Goal: Find specific page/section: Find specific page/section

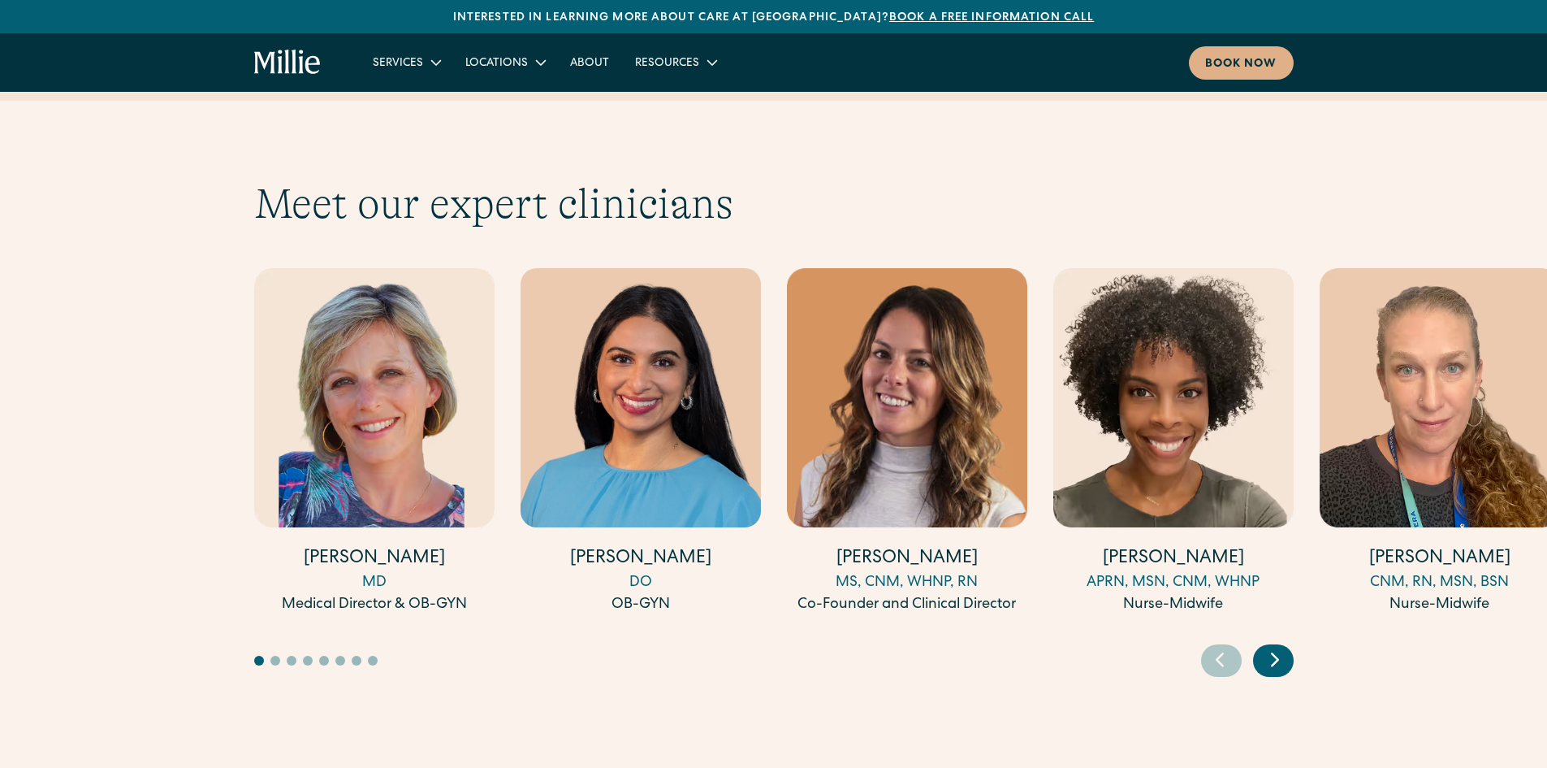
click at [1282, 646] on icon "Next slide" at bounding box center [1275, 658] width 24 height 25
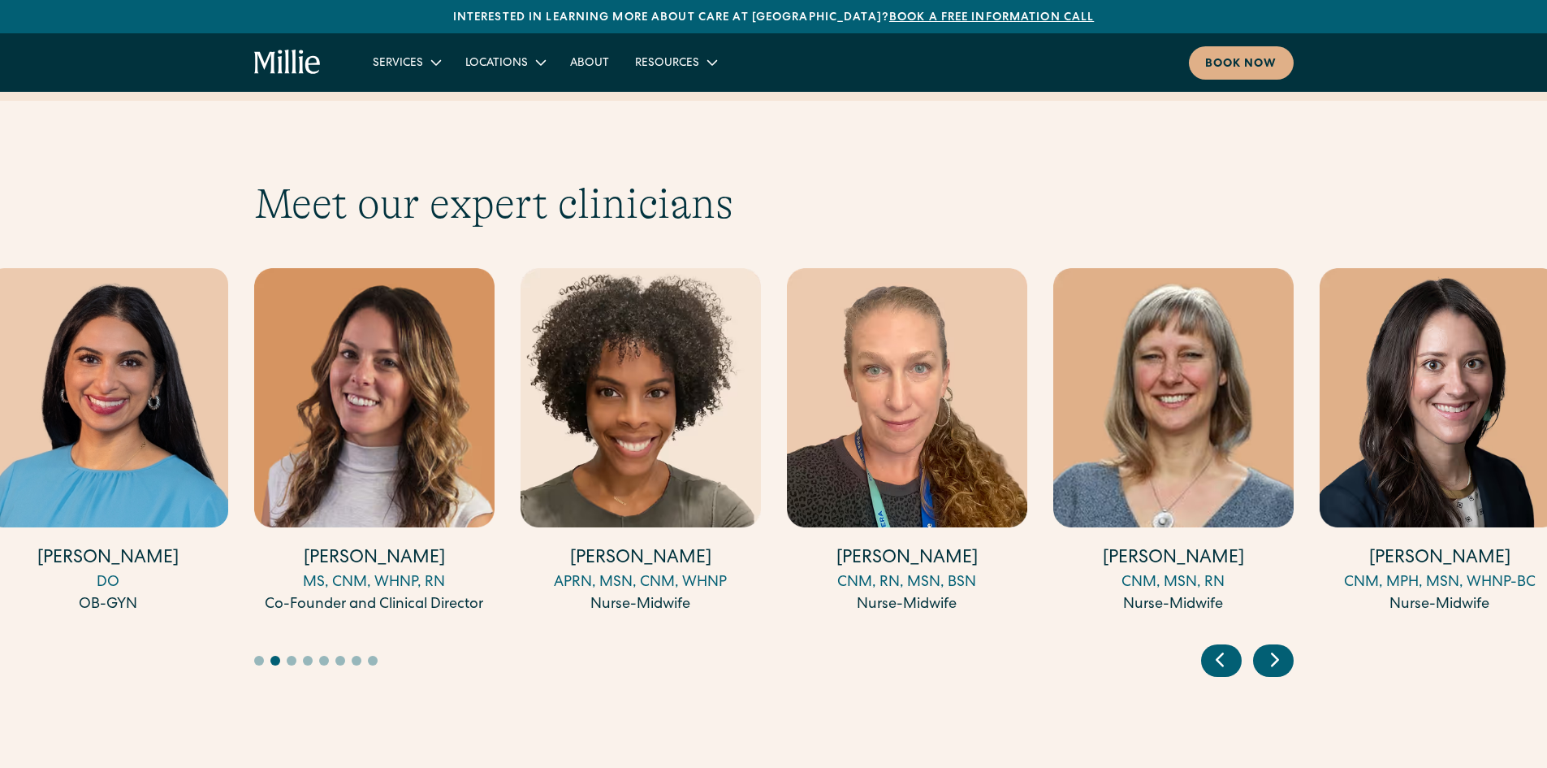
click at [1282, 646] on icon "Next slide" at bounding box center [1275, 658] width 24 height 25
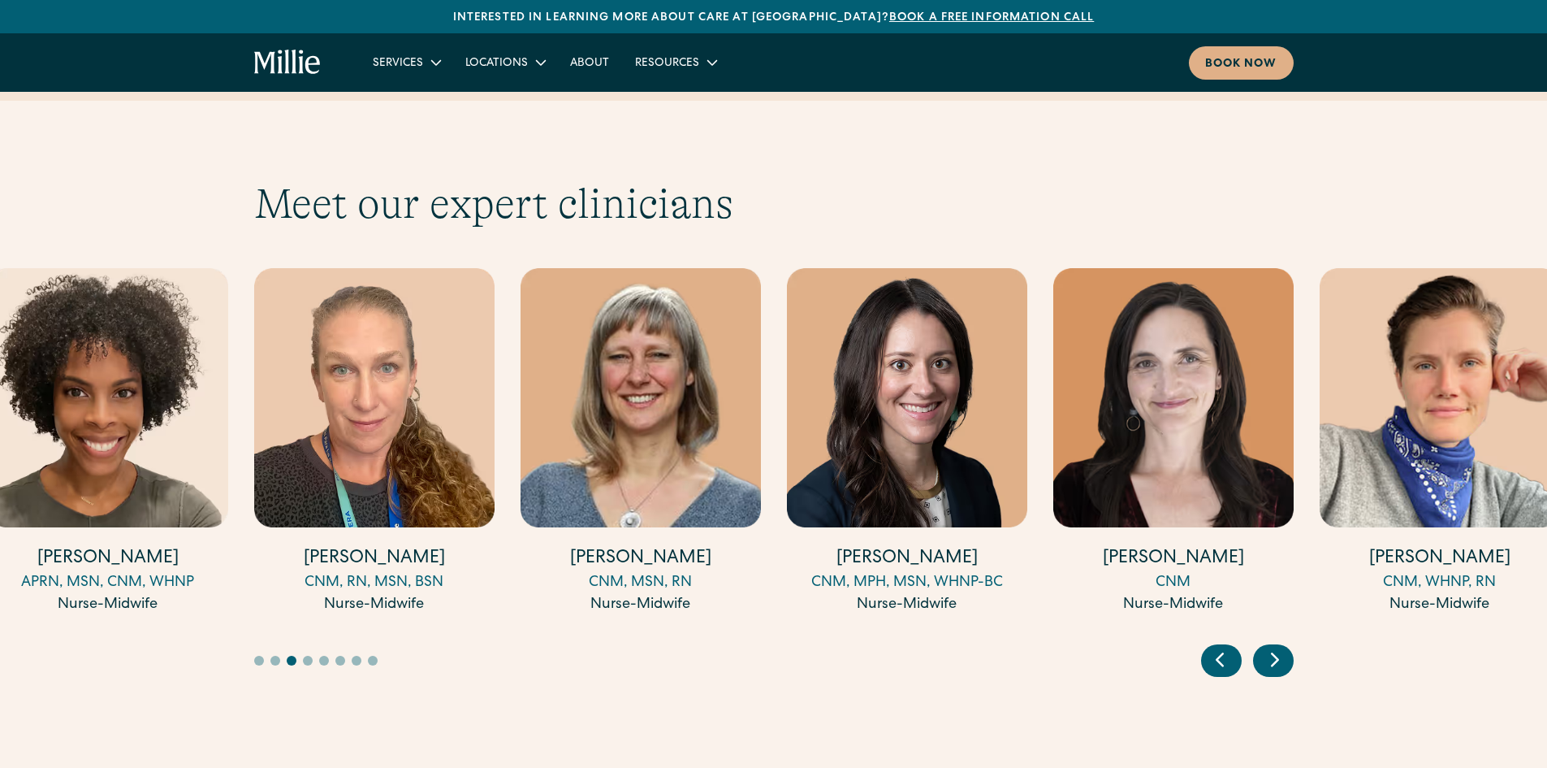
click at [1282, 646] on icon "Next slide" at bounding box center [1275, 658] width 24 height 25
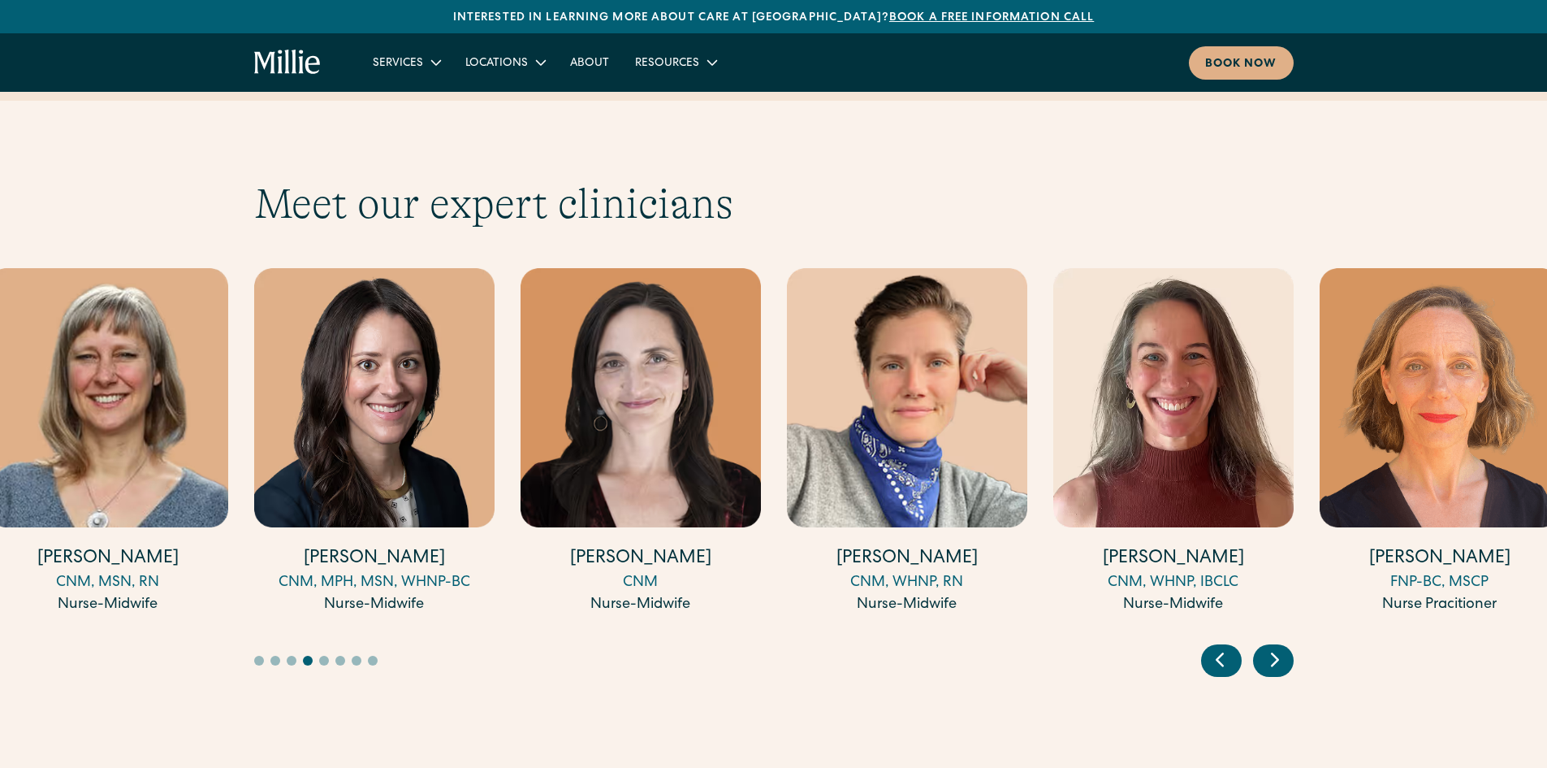
click at [1283, 646] on icon "Next slide" at bounding box center [1275, 658] width 24 height 25
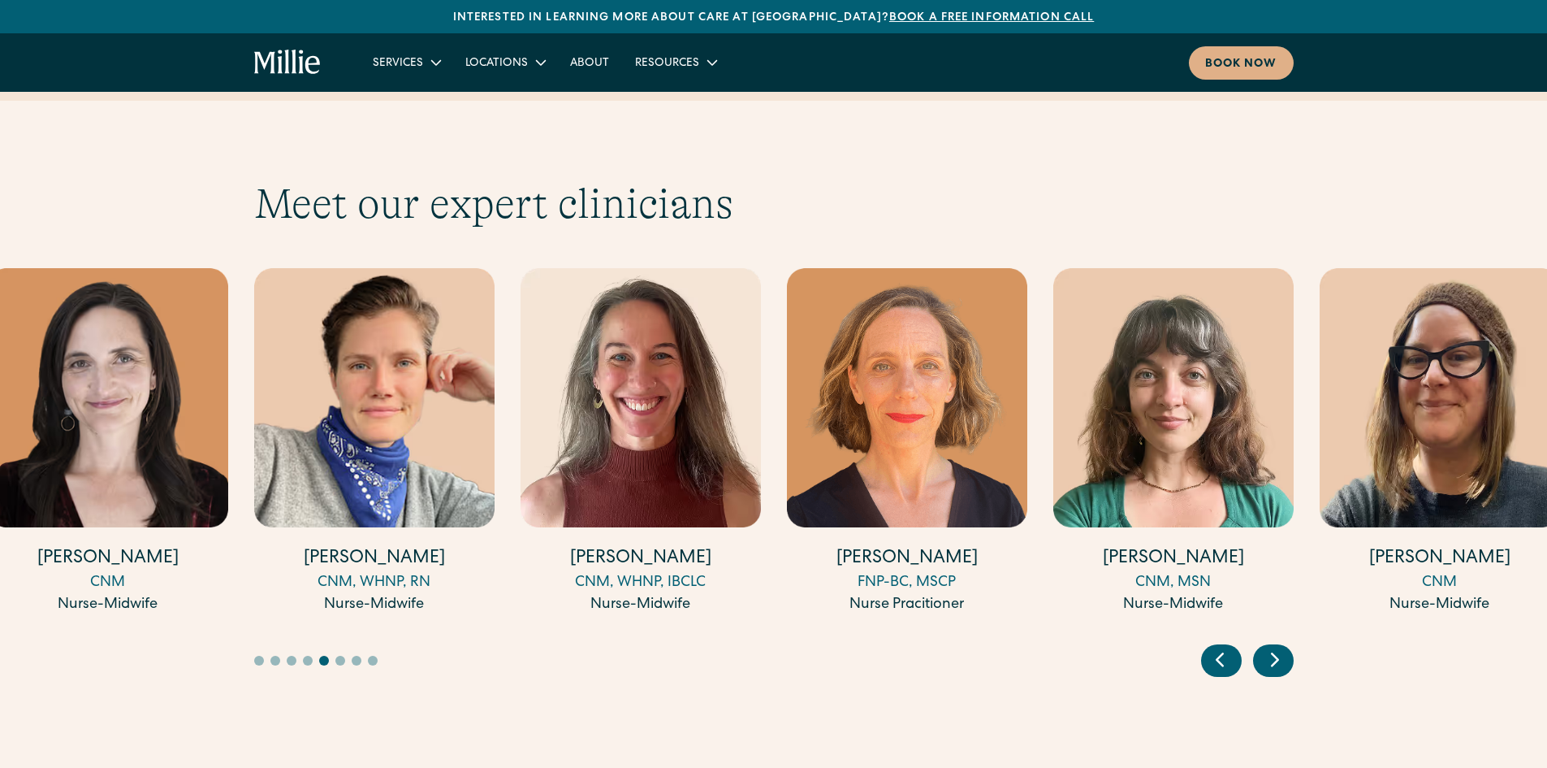
click at [1283, 646] on icon "Next slide" at bounding box center [1275, 658] width 24 height 25
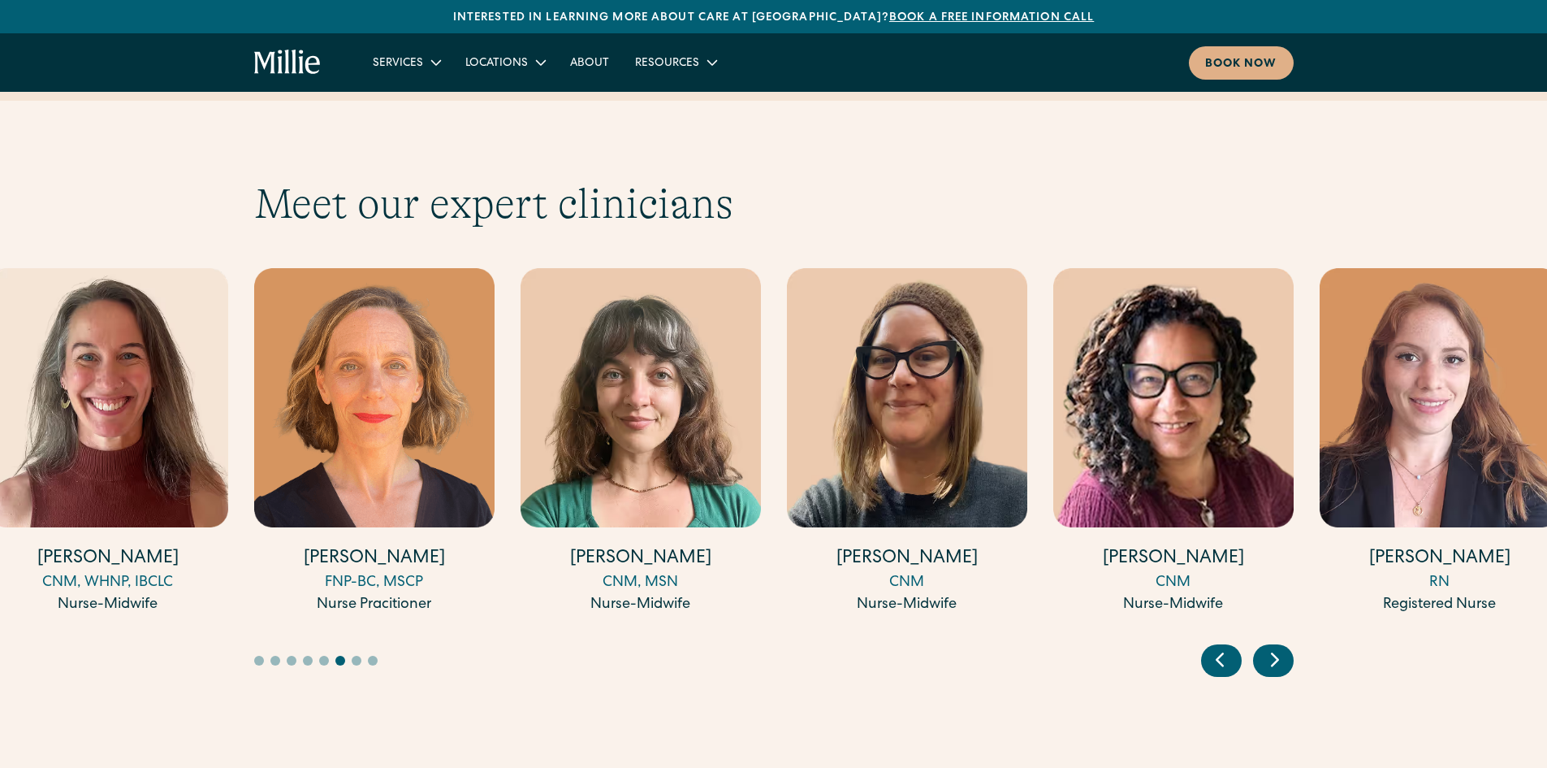
click at [1283, 646] on icon "Next slide" at bounding box center [1275, 658] width 24 height 25
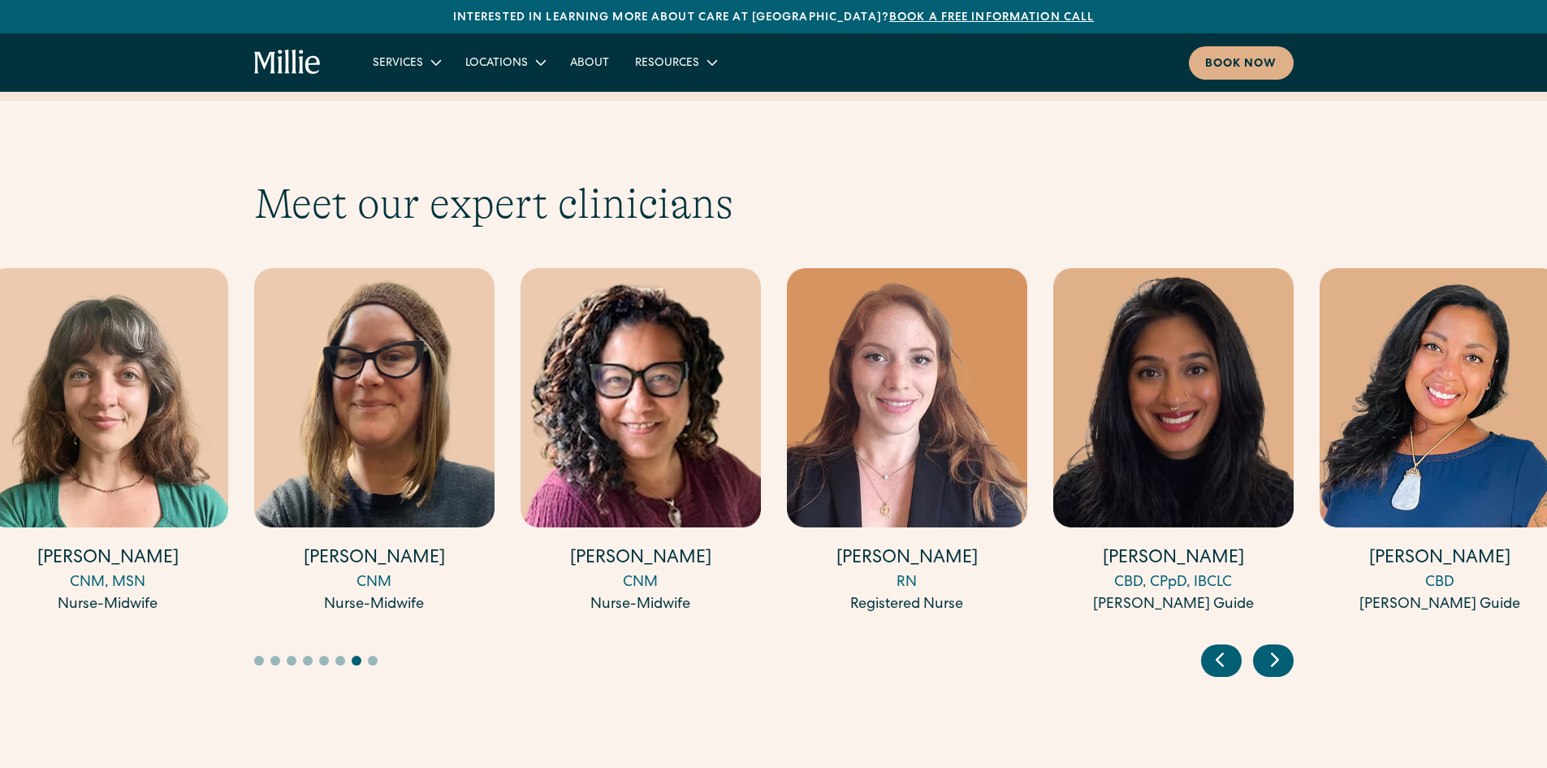
click at [1283, 646] on icon "Next slide" at bounding box center [1275, 658] width 24 height 25
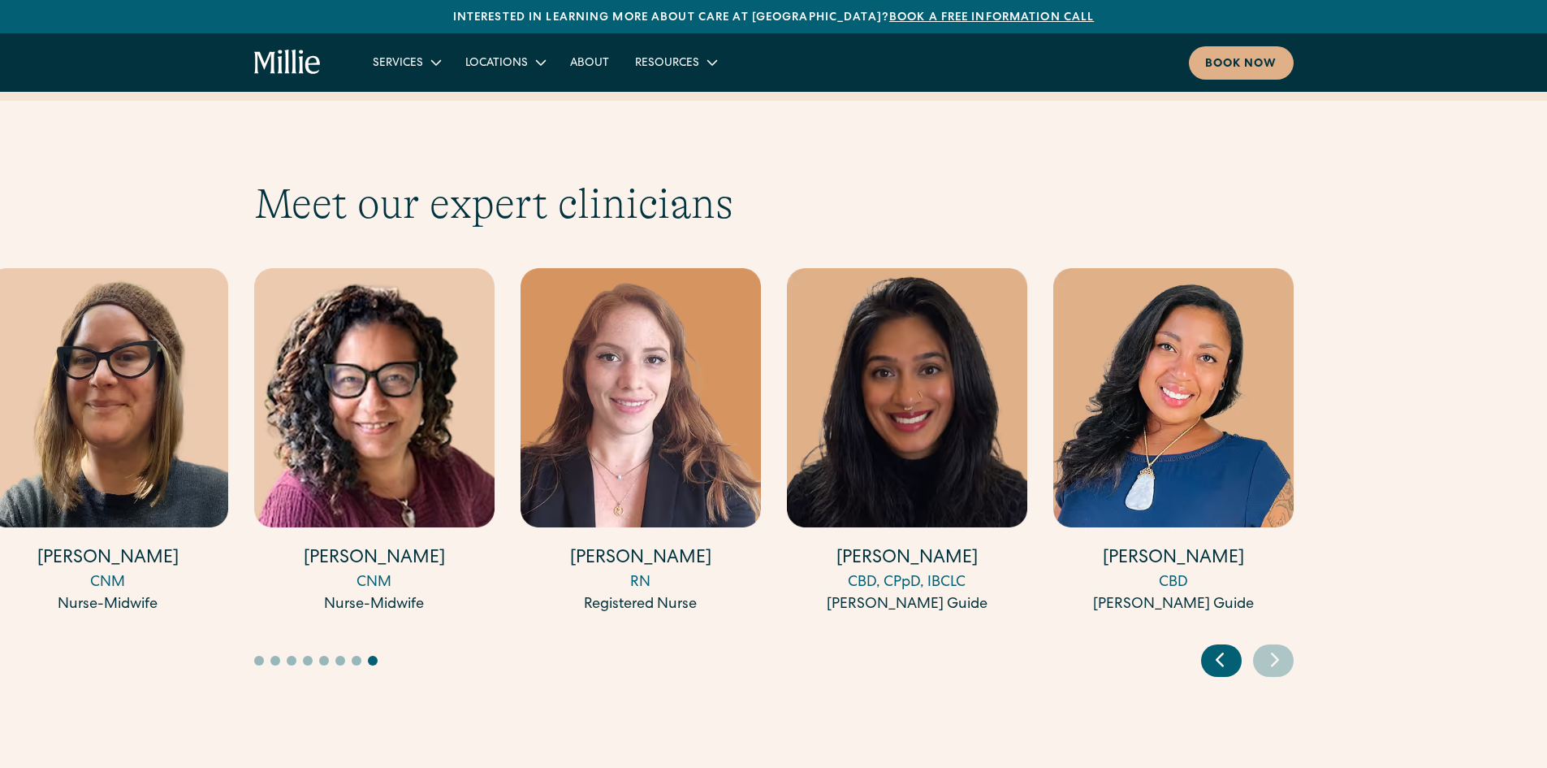
click at [1220, 654] on icon "Previous slide" at bounding box center [1220, 660] width 6 height 12
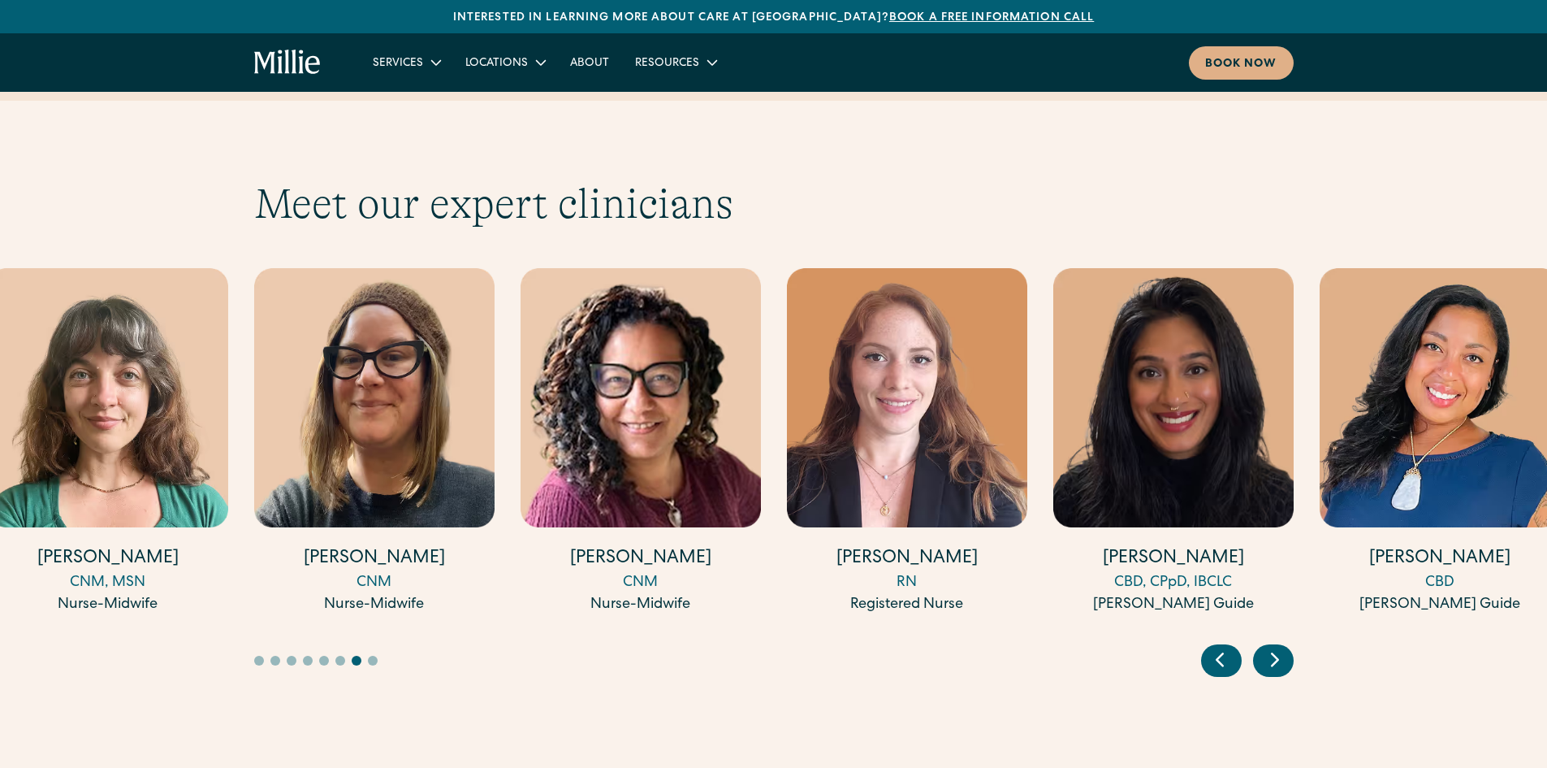
click at [1220, 654] on icon "Previous slide" at bounding box center [1220, 660] width 6 height 12
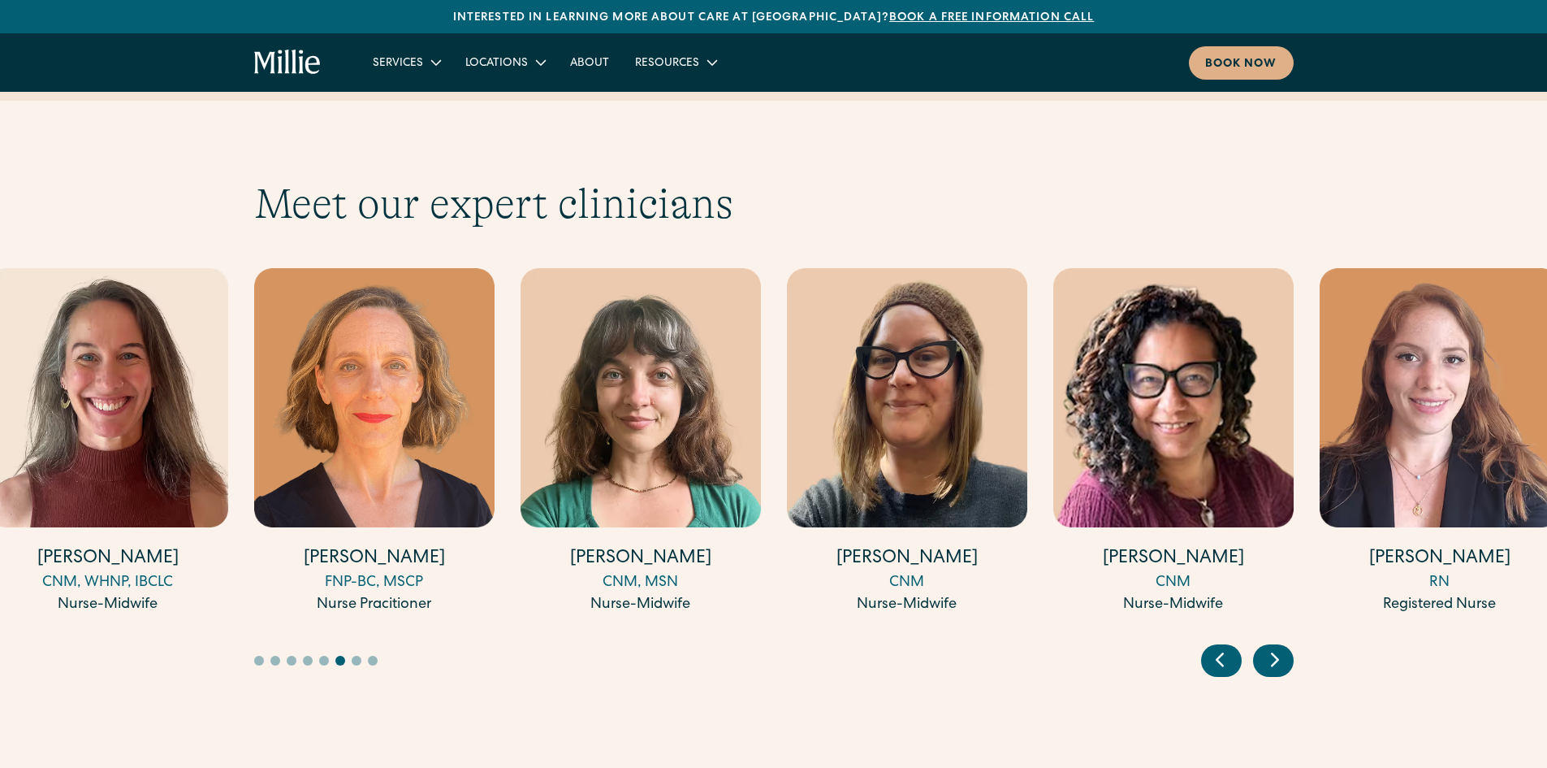
click at [1220, 654] on icon "Previous slide" at bounding box center [1220, 660] width 6 height 12
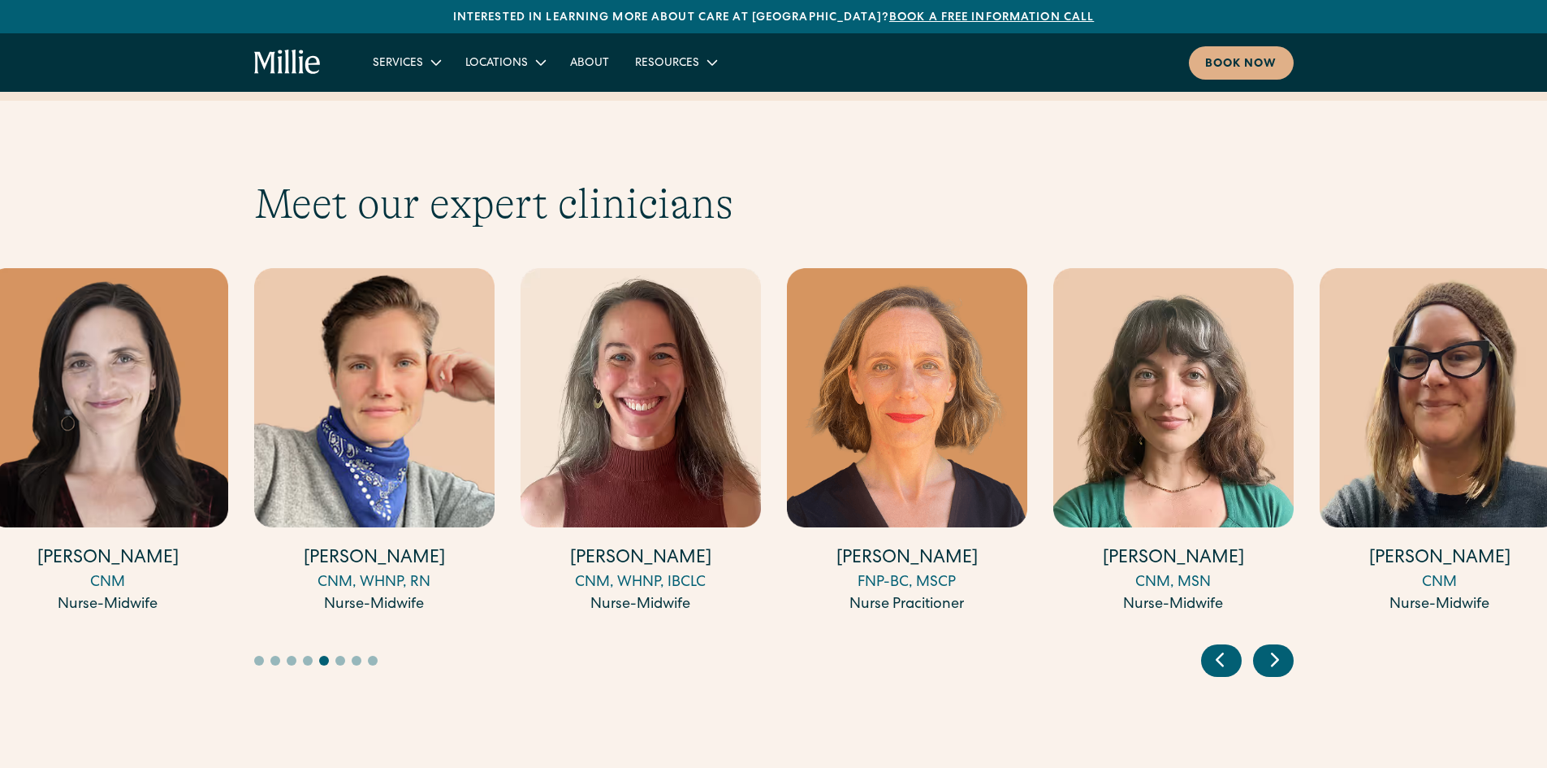
click at [1220, 654] on icon "Previous slide" at bounding box center [1220, 660] width 6 height 12
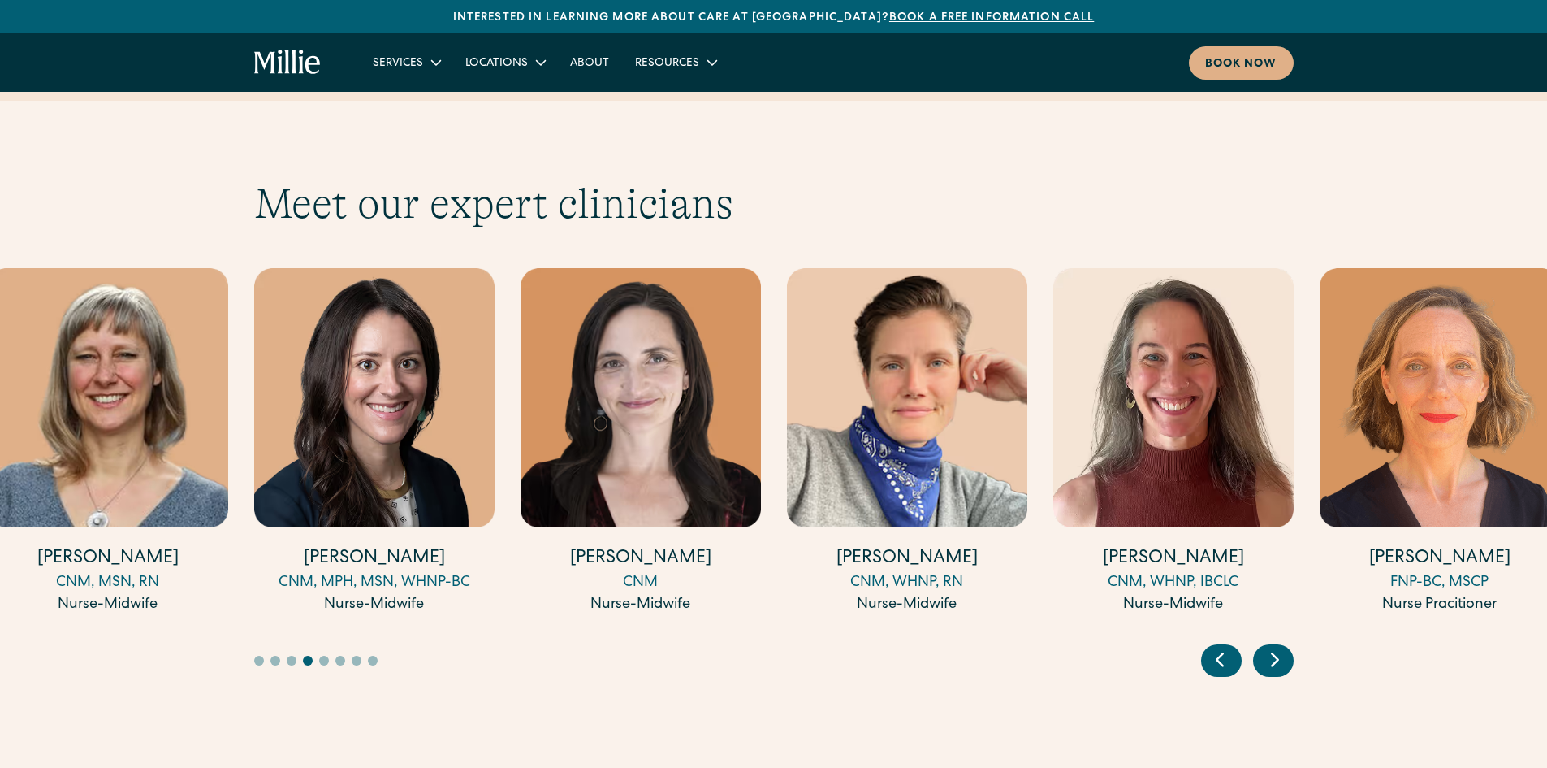
click at [1220, 654] on icon "Previous slide" at bounding box center [1220, 660] width 6 height 12
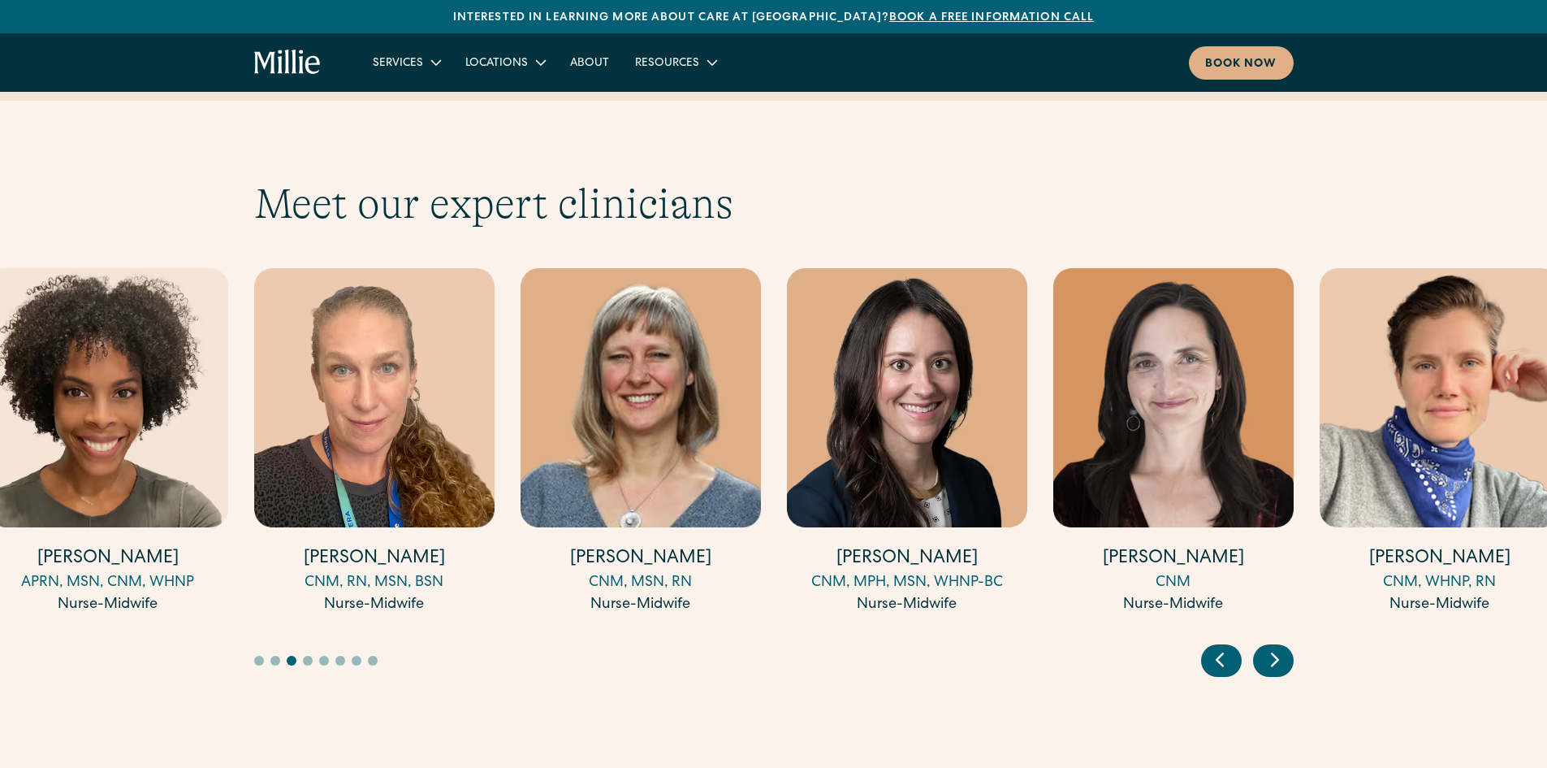
click at [1220, 654] on icon "Previous slide" at bounding box center [1220, 660] width 6 height 12
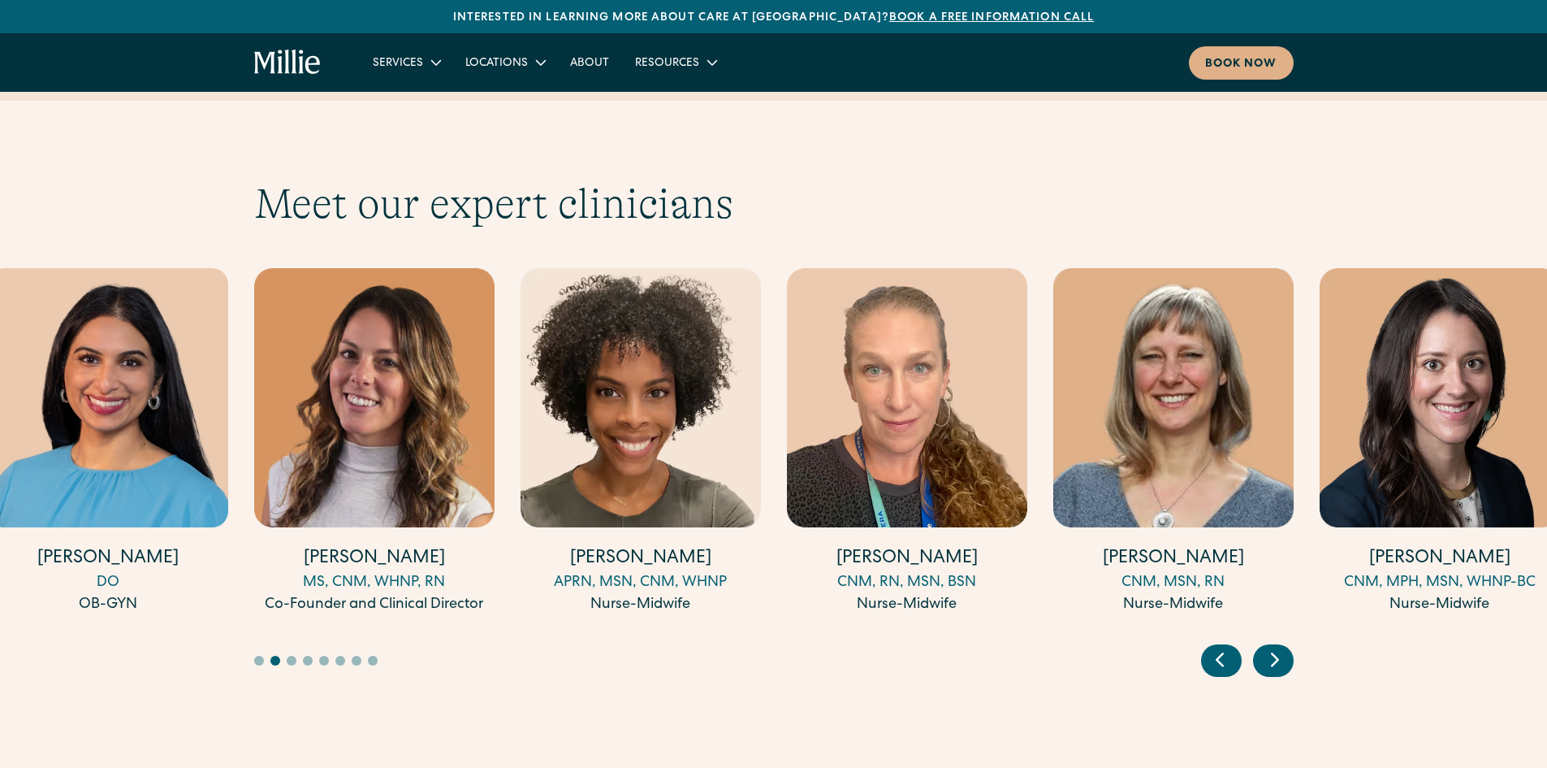
click at [1220, 654] on icon "Previous slide" at bounding box center [1220, 660] width 6 height 12
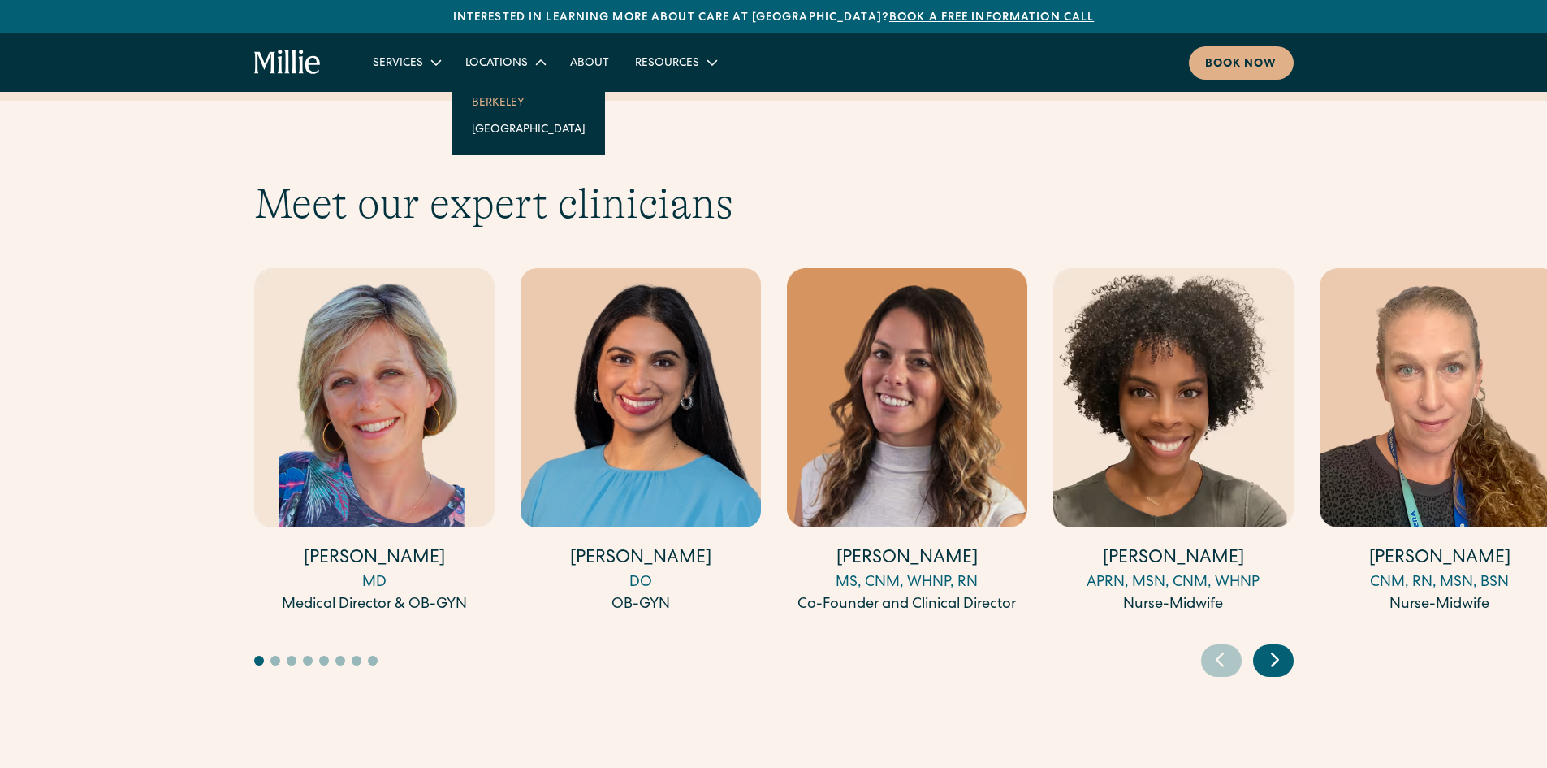
click at [502, 106] on link "Berkeley" at bounding box center [529, 102] width 140 height 27
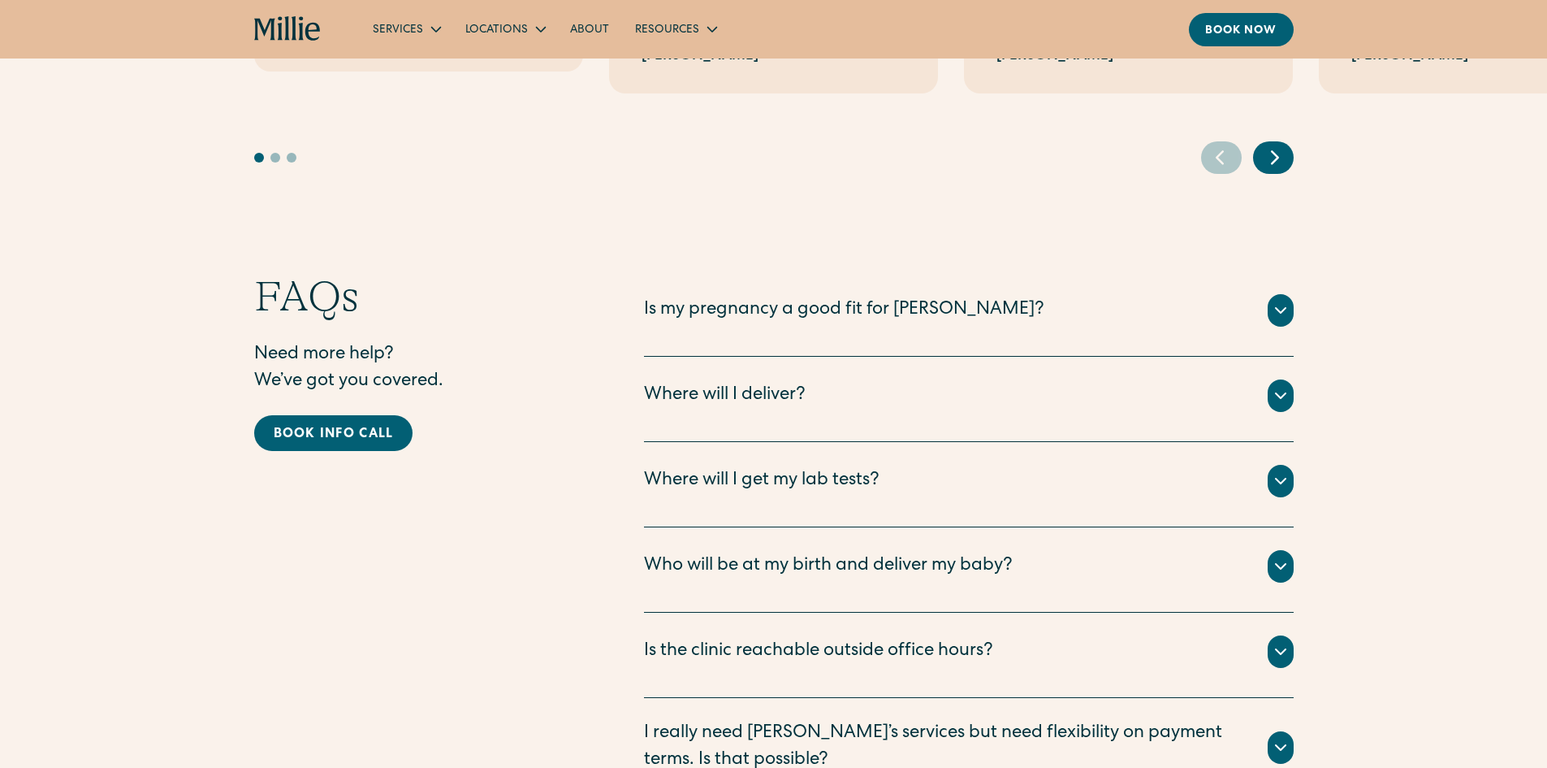
scroll to position [4061, 0]
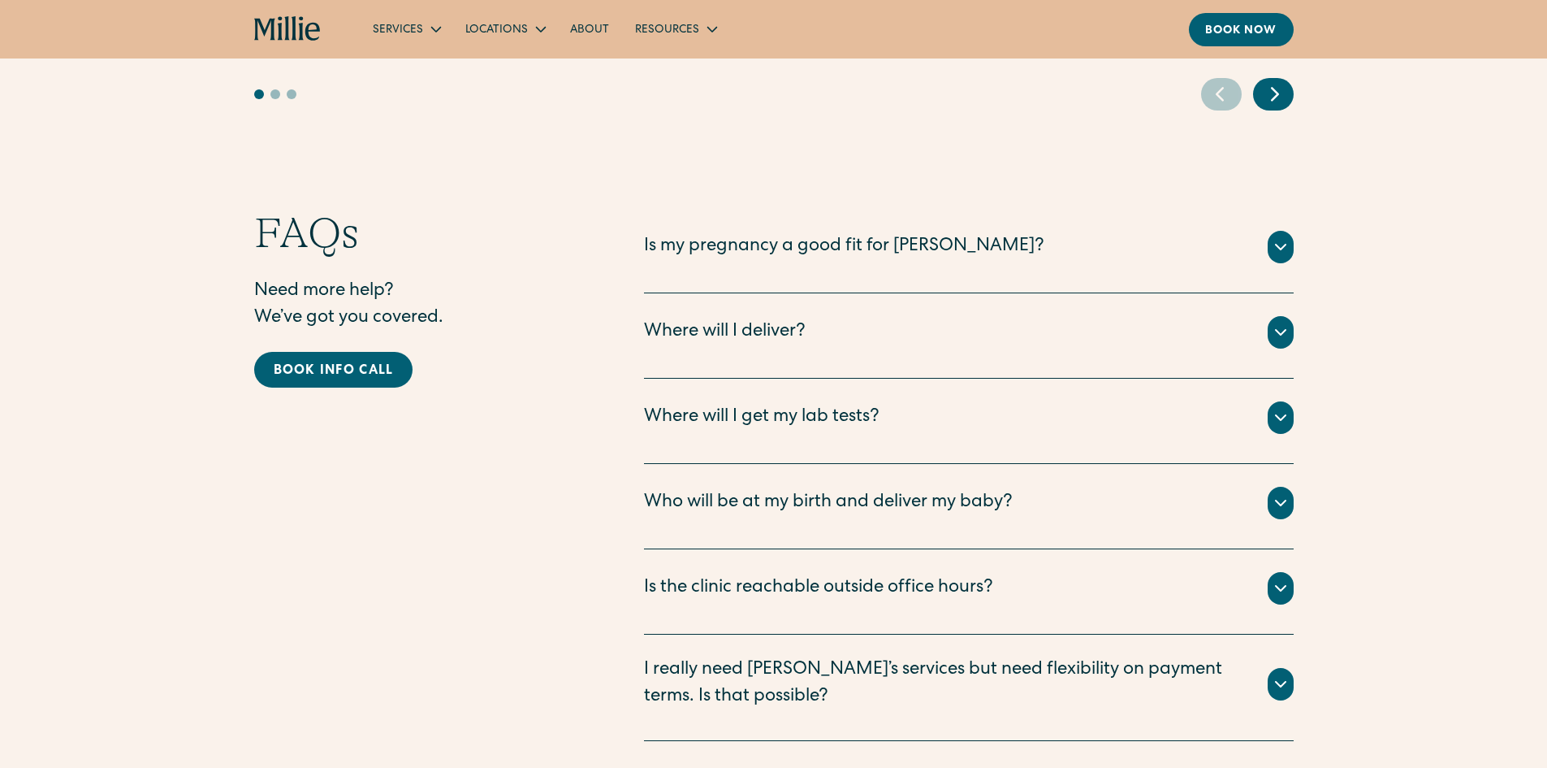
click at [1282, 493] on icon at bounding box center [1280, 502] width 19 height 19
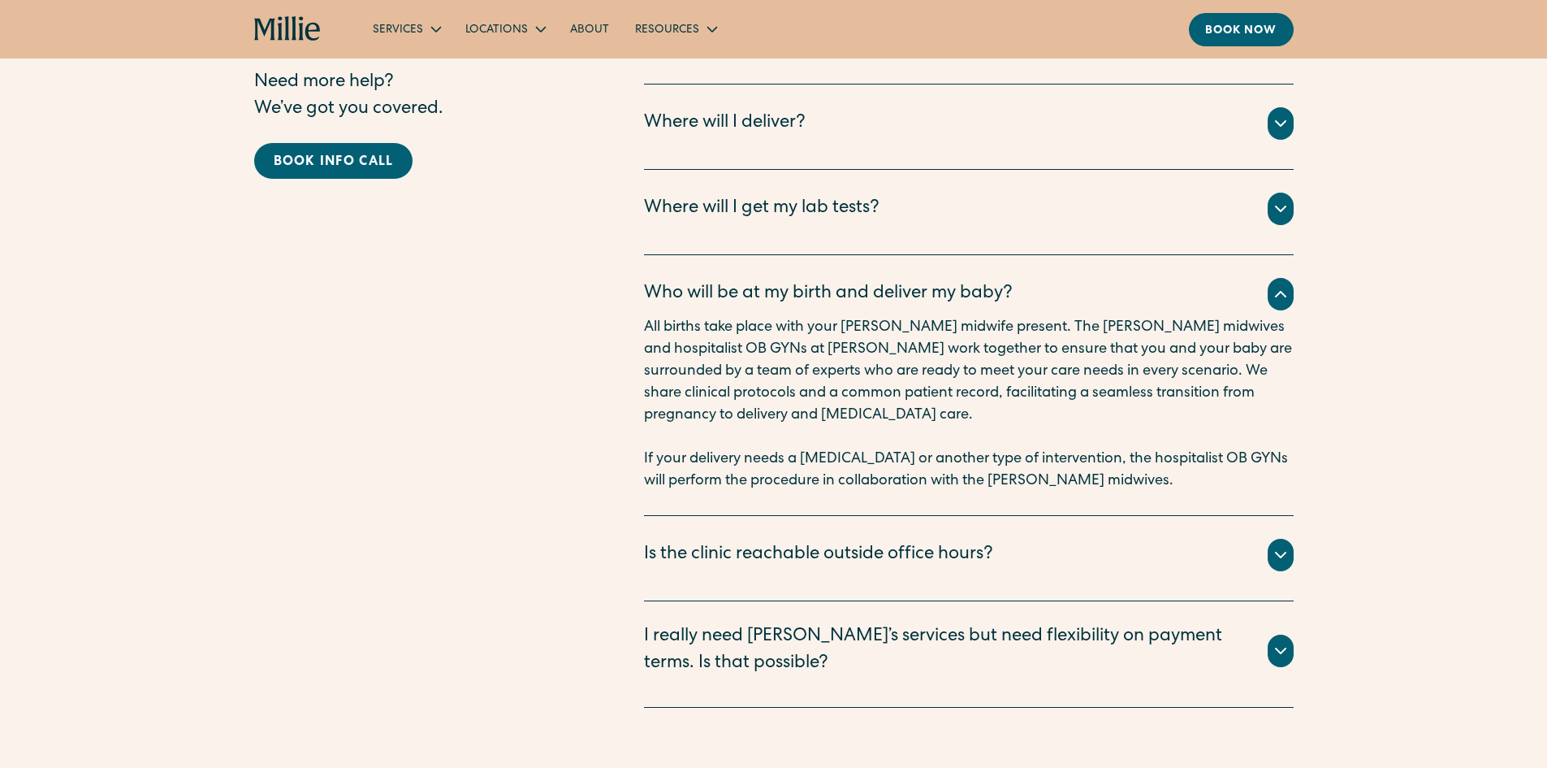
scroll to position [4386, 0]
